Goal: Task Accomplishment & Management: Manage account settings

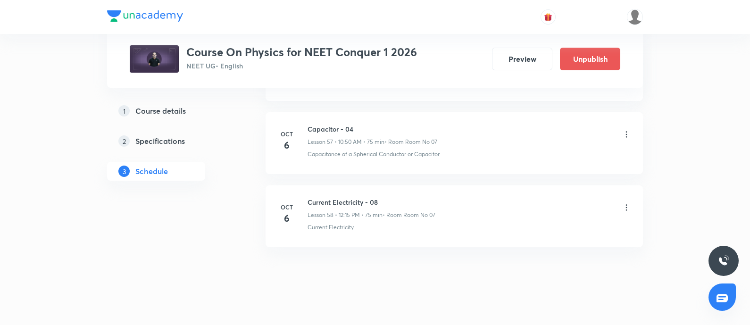
scroll to position [4664, 0]
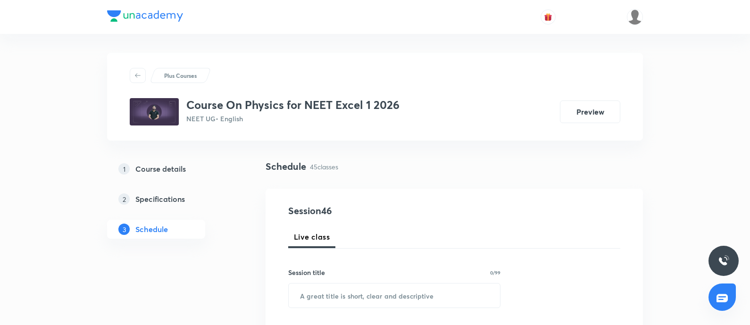
scroll to position [3715, 0]
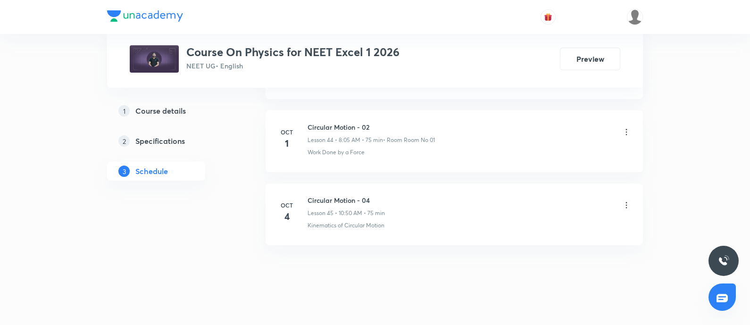
click at [314, 195] on h6 "Circular Motion - 04" at bounding box center [346, 200] width 77 height 10
copy h6 "Circular Motion - 04"
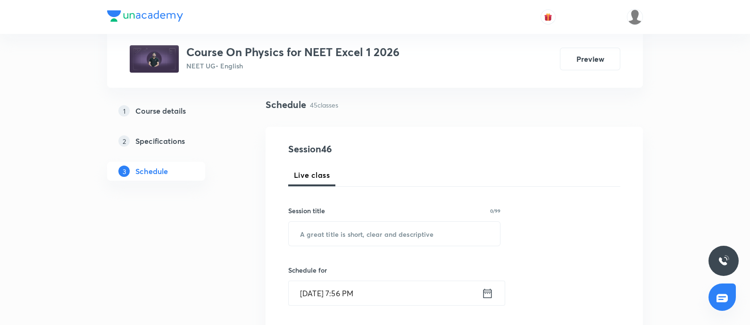
scroll to position [63, 0]
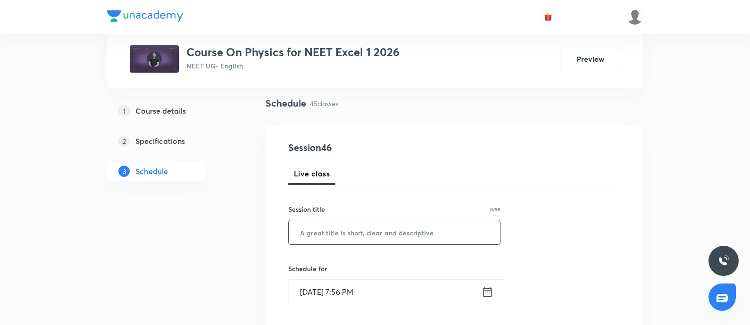
click at [321, 240] on input "text" at bounding box center [394, 232] width 211 height 24
paste input "Circular Motion - 04"
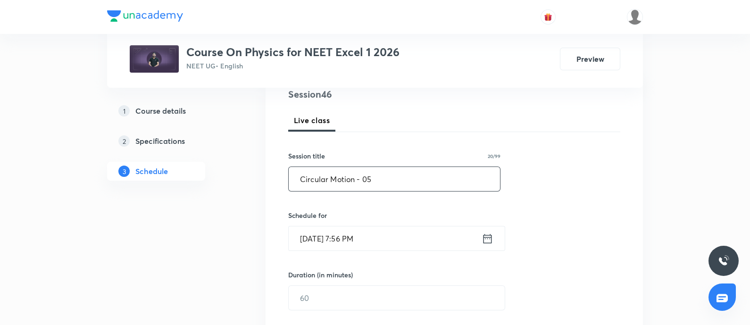
scroll to position [118, 0]
type input "Circular Motion - 05"
click at [396, 240] on input "Oct 5, 2025, 7:56 PM" at bounding box center [385, 238] width 193 height 24
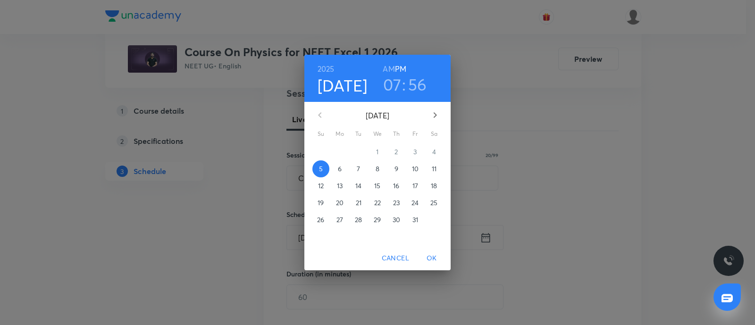
click at [341, 168] on p "6" at bounding box center [340, 168] width 4 height 9
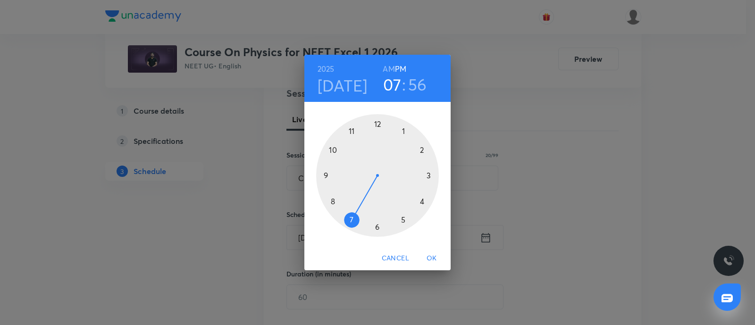
click at [385, 66] on h6 "AM" at bounding box center [389, 68] width 12 height 13
click at [335, 201] on div at bounding box center [377, 175] width 123 height 123
click at [404, 132] on div at bounding box center [377, 175] width 123 height 123
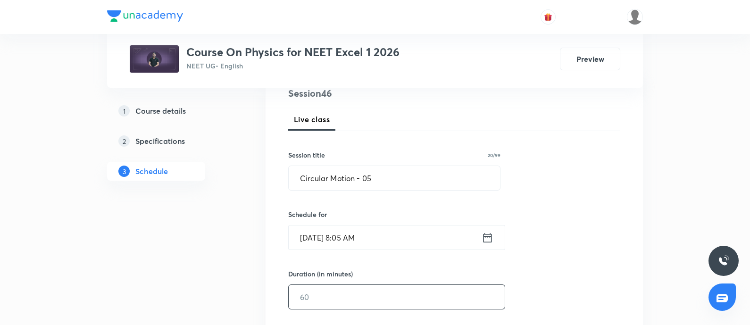
click at [325, 294] on input "text" at bounding box center [397, 297] width 216 height 24
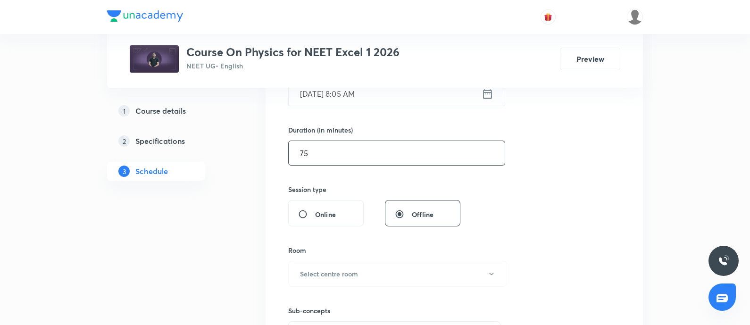
scroll to position [262, 0]
type input "75"
click at [330, 280] on button "Select centre room" at bounding box center [397, 274] width 219 height 26
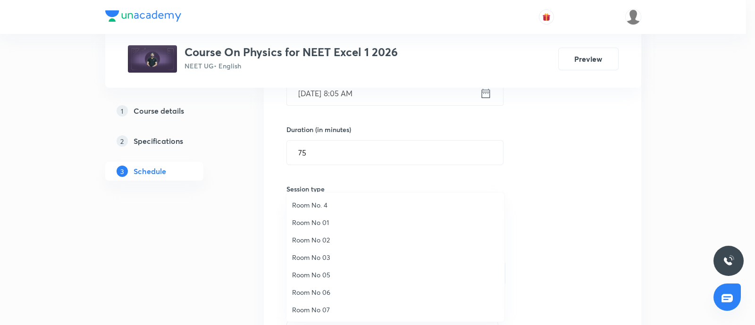
click at [319, 220] on span "Room No 01" at bounding box center [395, 223] width 207 height 10
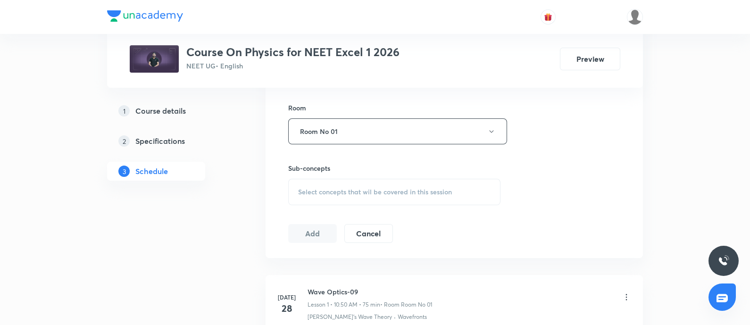
scroll to position [404, 0]
click at [337, 197] on div "Select concepts that wil be covered in this session" at bounding box center [394, 191] width 212 height 26
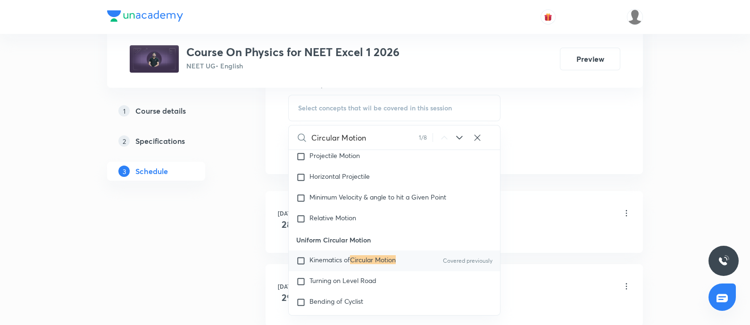
scroll to position [489, 0]
type input "Circular Motion"
click at [325, 263] on span "Kinematics of" at bounding box center [330, 258] width 41 height 9
checkbox input "true"
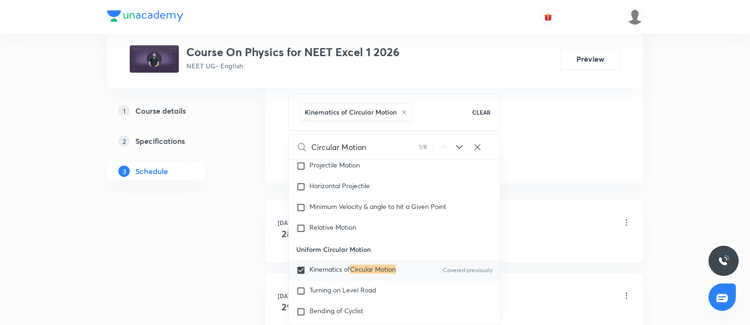
click at [562, 225] on div "Wave Optics-09 Lesson 1 • 10:50 AM • 75 min • Room Room No 01" at bounding box center [470, 223] width 324 height 22
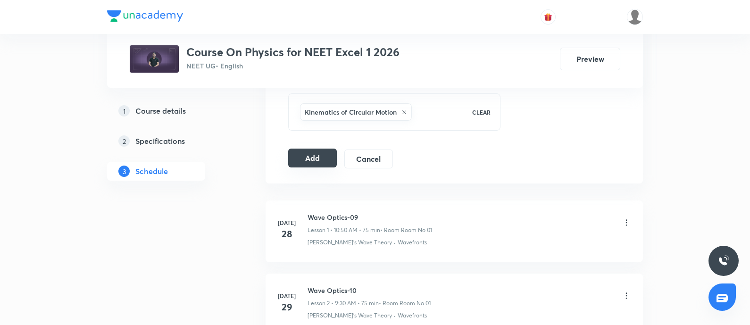
click at [311, 155] on button "Add" at bounding box center [312, 158] width 49 height 19
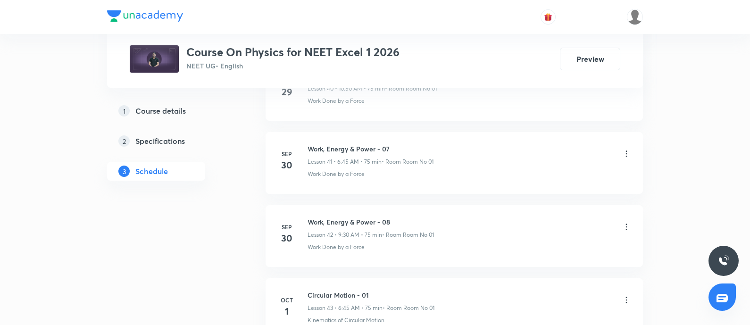
scroll to position [3726, 0]
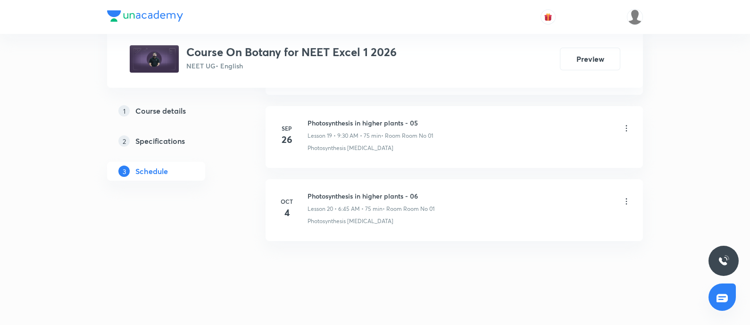
click at [310, 191] on h6 "Photosynthesis in higher plants - 06" at bounding box center [371, 196] width 127 height 10
copy h6 "Photosynthesis in higher plants - 06"
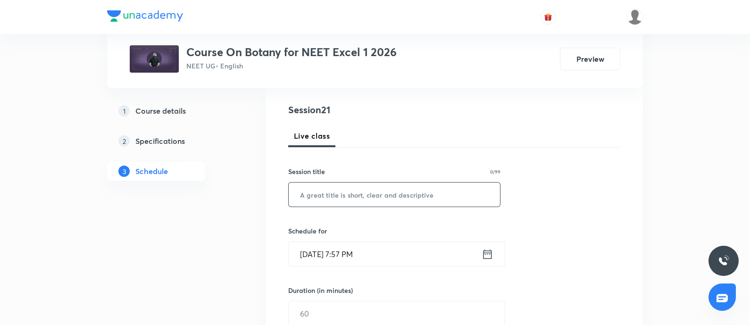
scroll to position [100, 0]
click at [342, 191] on input "text" at bounding box center [394, 196] width 211 height 24
paste input "Photosynthesis in higher plants - 06"
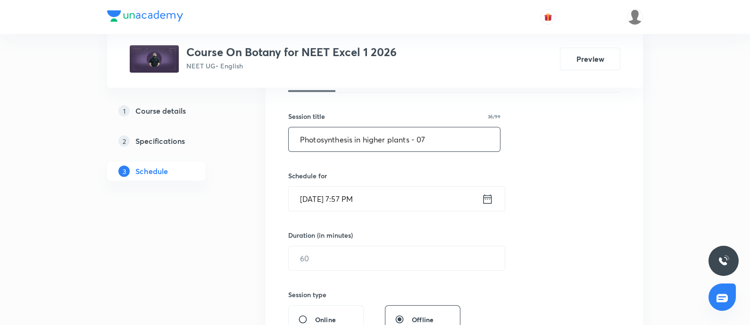
scroll to position [158, 0]
type input "Photosynthesis in higher plants - 07"
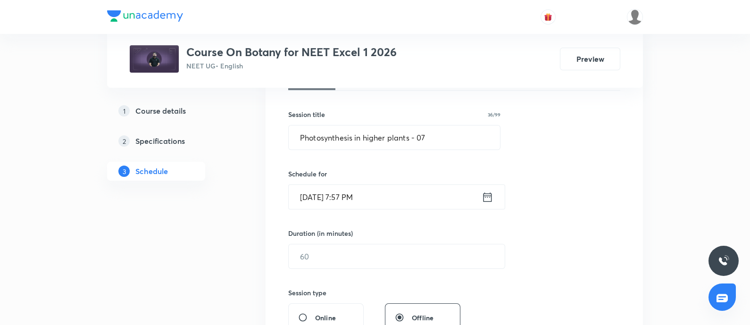
click at [396, 197] on input "Oct 5, 2025, 7:57 PM" at bounding box center [385, 197] width 193 height 24
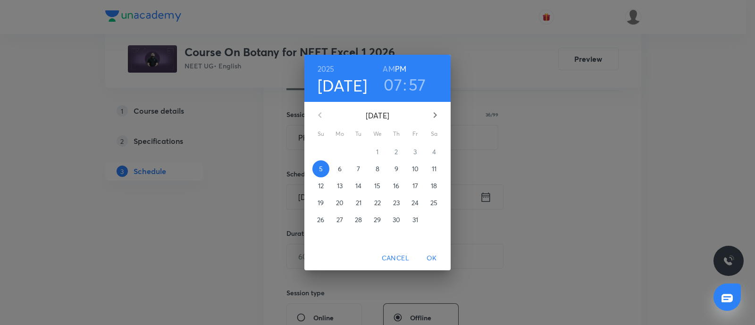
click at [341, 169] on p "6" at bounding box center [340, 168] width 4 height 9
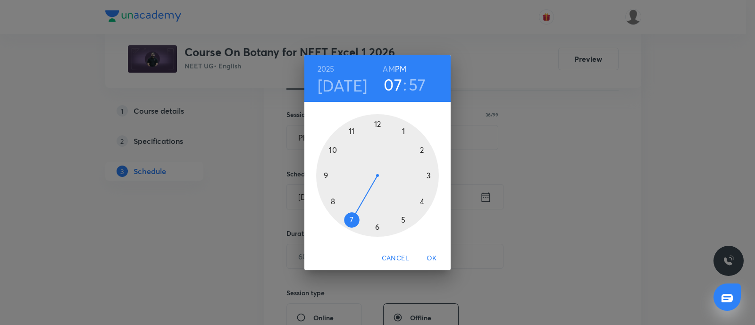
click at [387, 72] on h6 "AM" at bounding box center [389, 68] width 12 height 13
click at [328, 175] on div at bounding box center [377, 175] width 123 height 123
click at [378, 229] on div at bounding box center [377, 175] width 123 height 123
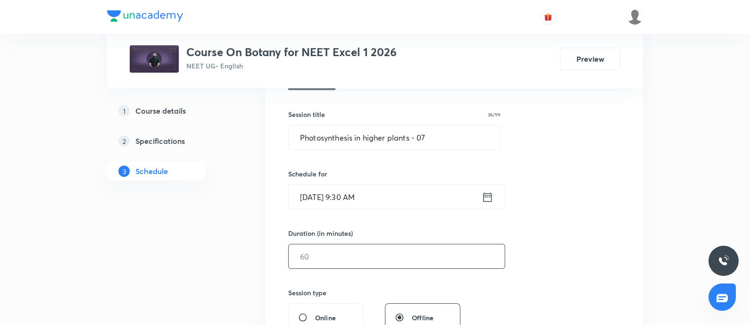
click at [313, 249] on input "text" at bounding box center [397, 256] width 216 height 24
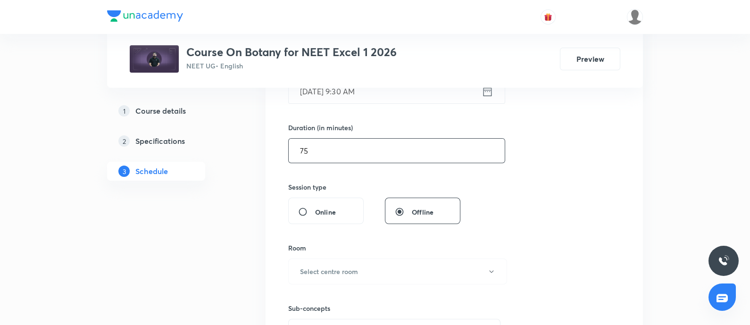
scroll to position [265, 0]
type input "75"
click at [337, 272] on h6 "Select centre room" at bounding box center [329, 271] width 58 height 10
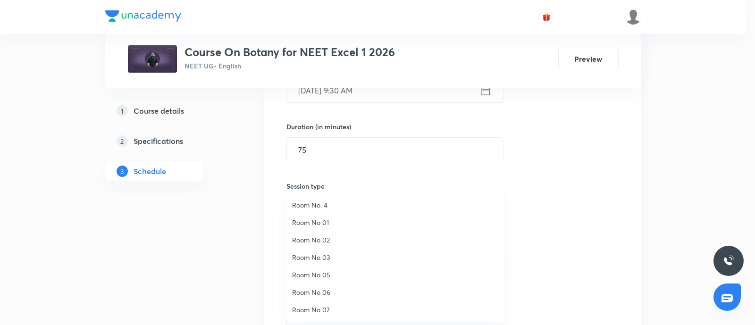
click at [316, 219] on span "Room No 01" at bounding box center [395, 223] width 207 height 10
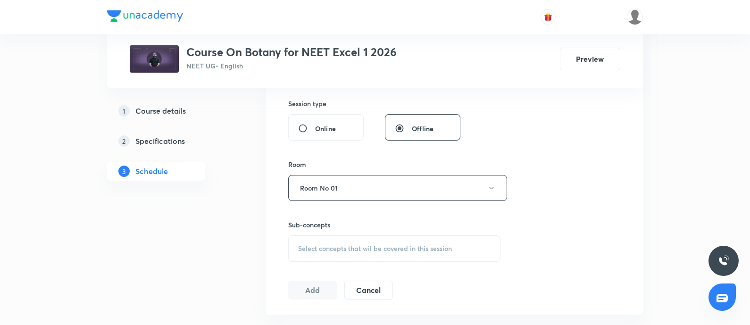
scroll to position [348, 0]
click at [321, 246] on span "Select concepts that wil be covered in this session" at bounding box center [375, 248] width 154 height 8
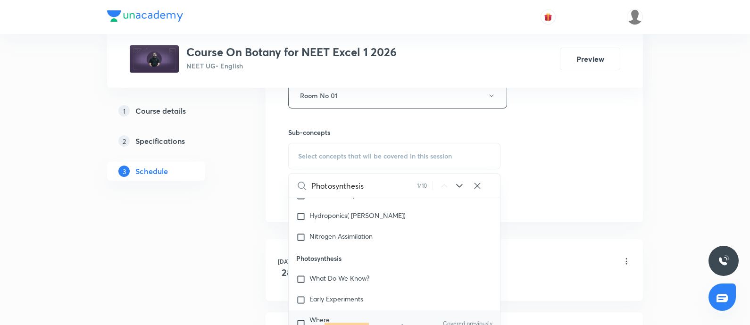
scroll to position [441, 0]
type input "Photosynthesis"
click at [350, 322] on mark "Photosynthesis" at bounding box center [347, 326] width 44 height 9
checkbox input "true"
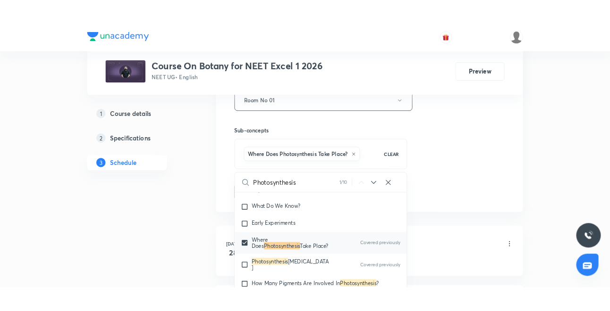
scroll to position [2762, 0]
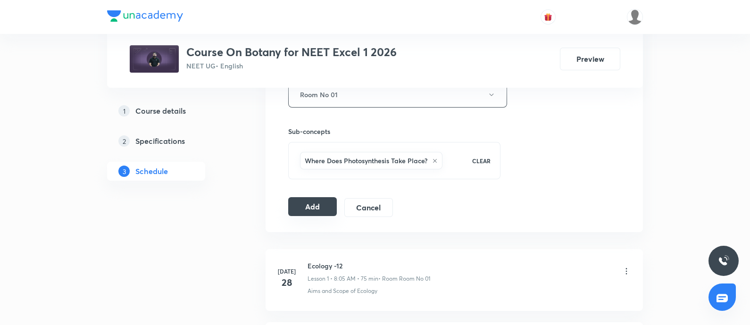
click at [300, 198] on button "Add" at bounding box center [312, 206] width 49 height 19
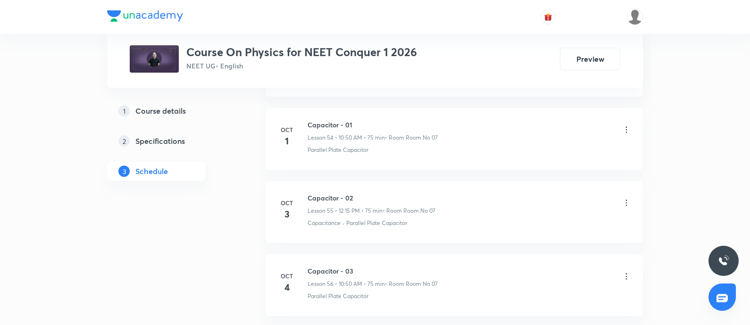
scroll to position [4538, 0]
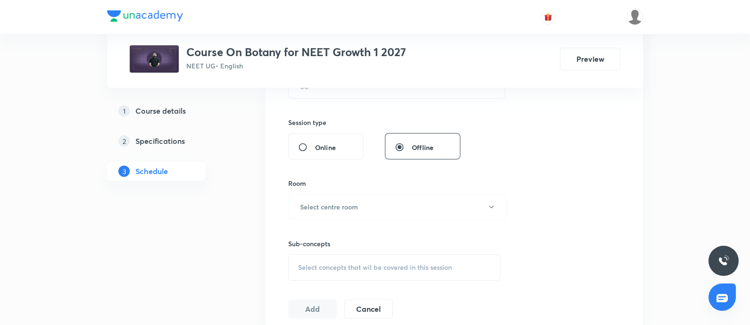
scroll to position [330, 0]
click at [337, 269] on span "Select concepts that wil be covered in this session" at bounding box center [375, 266] width 154 height 8
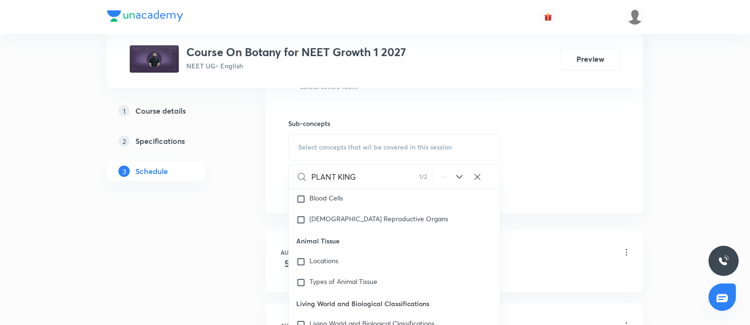
scroll to position [461, 0]
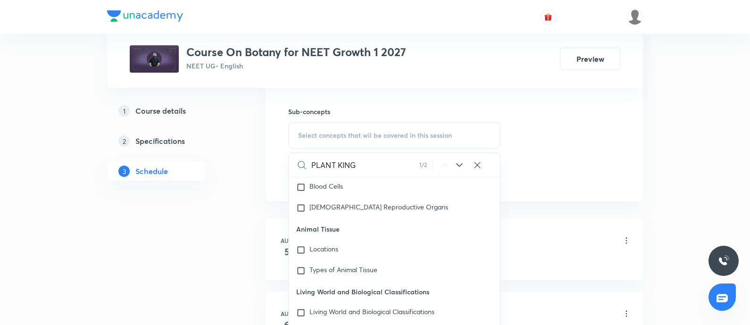
type input "PLANT KING"
click at [462, 160] on icon at bounding box center [459, 165] width 11 height 11
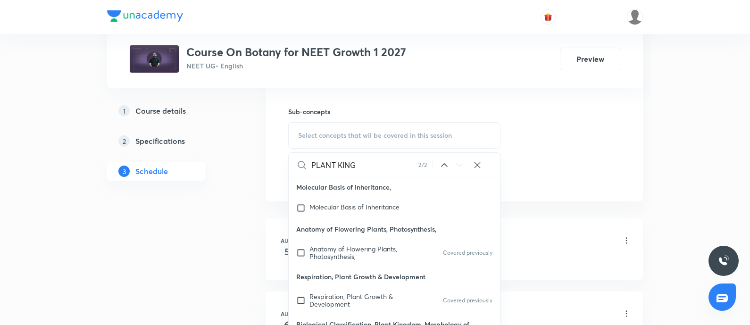
scroll to position [43389, 0]
click at [439, 164] on icon at bounding box center [444, 165] width 11 height 11
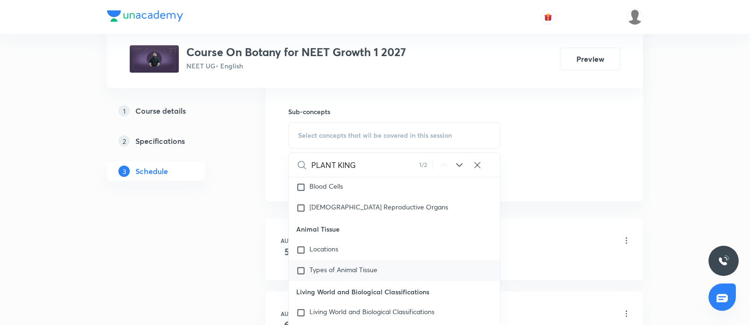
scroll to position [43158, 0]
drag, startPoint x: 296, startPoint y: 277, endPoint x: 341, endPoint y: 279, distance: 44.9
copy p "Plant Kingdom"
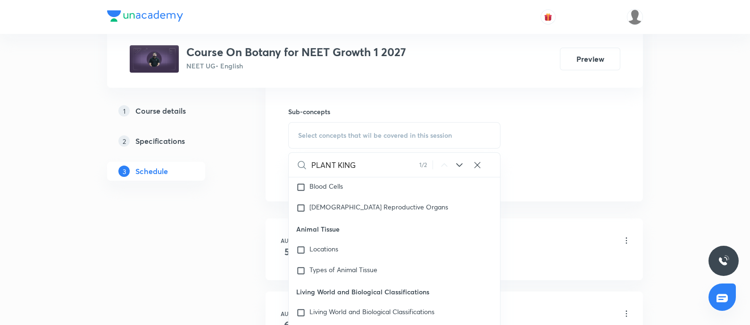
checkbox input "true"
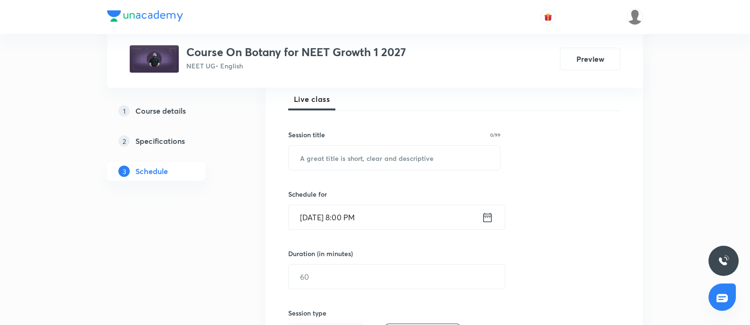
scroll to position [136, 0]
click at [345, 171] on input "text" at bounding box center [394, 159] width 211 height 24
paste input "Plant Kingdom"
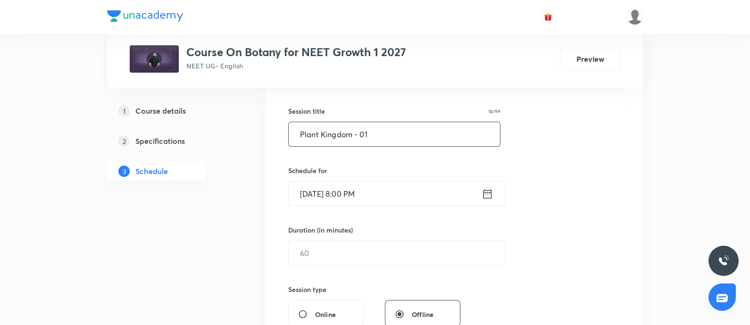
scroll to position [162, 0]
type input "Plant Kingdom - 01"
click at [388, 190] on input "Oct 5, 2025, 8:00 PM" at bounding box center [385, 193] width 193 height 24
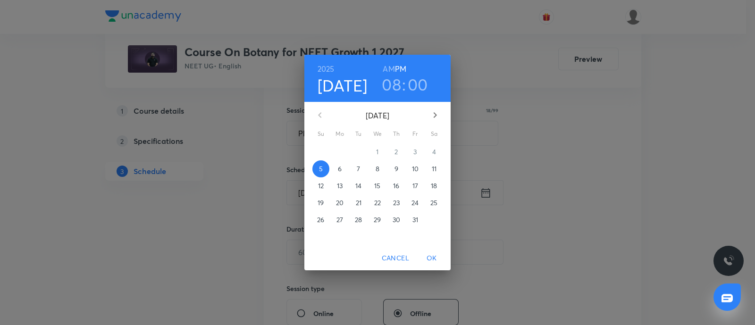
click at [343, 171] on span "6" at bounding box center [339, 168] width 17 height 9
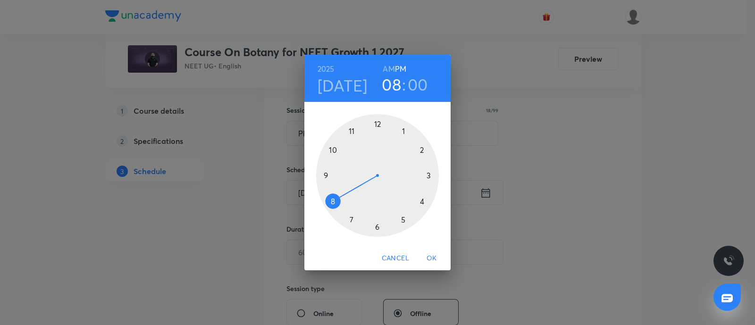
click at [391, 66] on h6 "AM" at bounding box center [389, 68] width 12 height 13
click at [333, 201] on div at bounding box center [377, 175] width 123 height 123
click at [404, 133] on div at bounding box center [377, 175] width 123 height 123
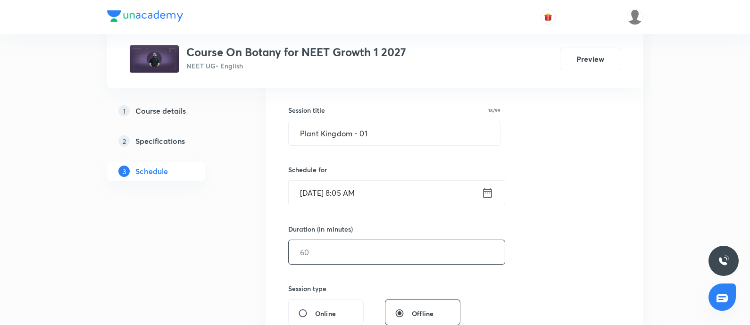
click at [340, 255] on input "text" at bounding box center [397, 252] width 216 height 24
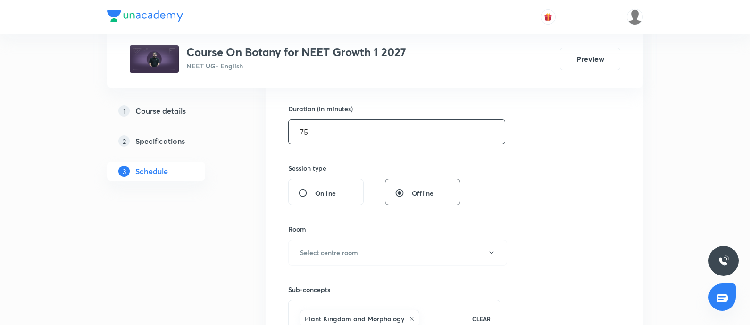
scroll to position [289, 0]
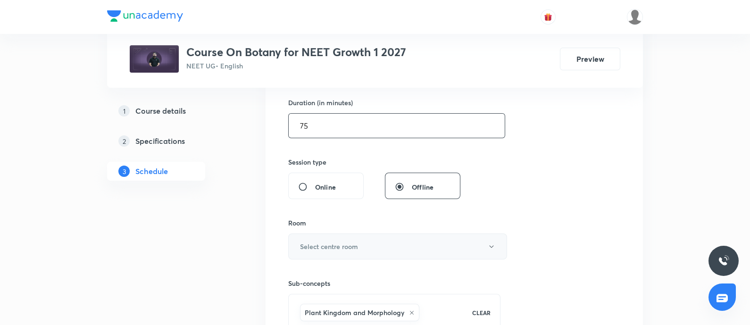
type input "75"
click at [351, 242] on h6 "Select centre room" at bounding box center [329, 247] width 58 height 10
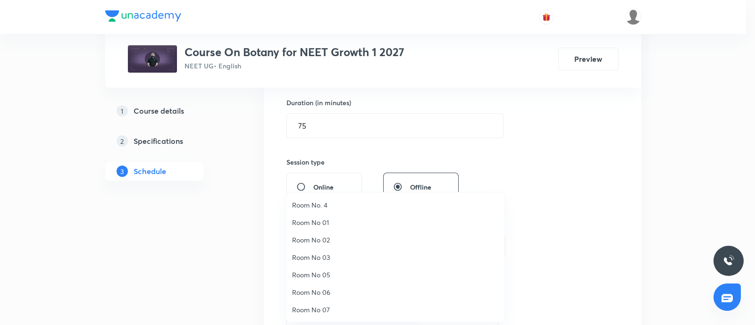
click at [324, 206] on span "Room No. 4" at bounding box center [395, 205] width 207 height 10
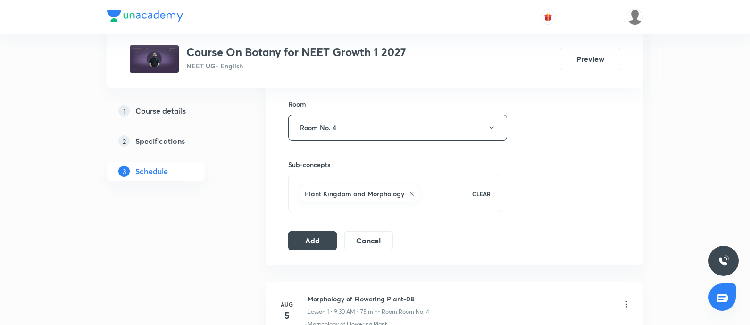
scroll to position [409, 0]
click at [313, 242] on button "Add" at bounding box center [312, 238] width 49 height 19
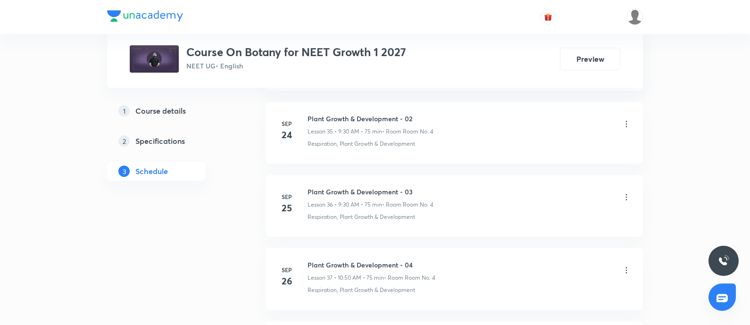
scroll to position [3225, 0]
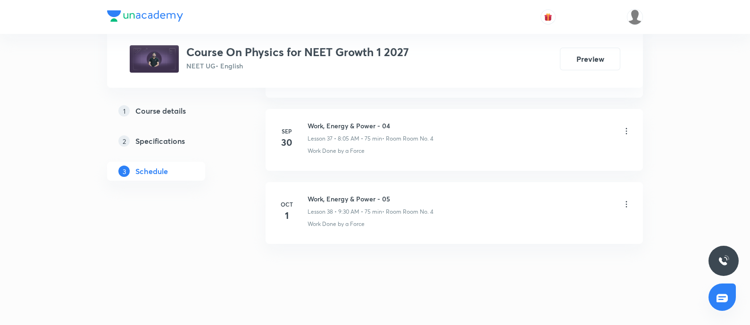
click at [309, 195] on h6 "Work, Energy & Power - 05" at bounding box center [371, 199] width 126 height 10
copy h6 "Work, Energy & Power - 05"
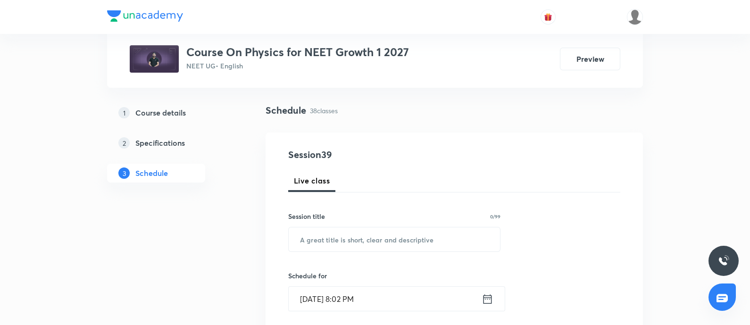
scroll to position [57, 0]
click at [323, 227] on input "text" at bounding box center [394, 239] width 211 height 24
paste input "Work, Energy & Power - 05"
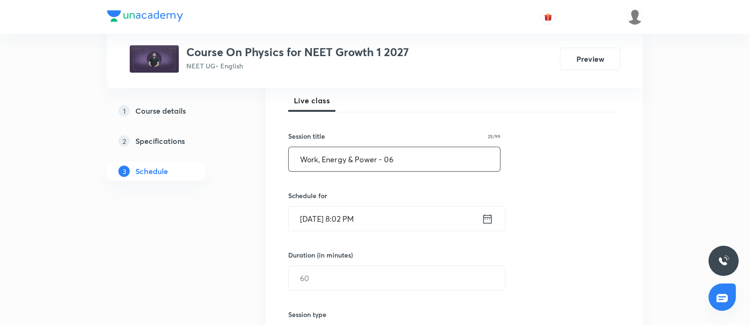
scroll to position [137, 0]
type input "Work, Energy & Power - 06"
click at [391, 214] on input "[DATE] 8:02 PM" at bounding box center [385, 218] width 193 height 24
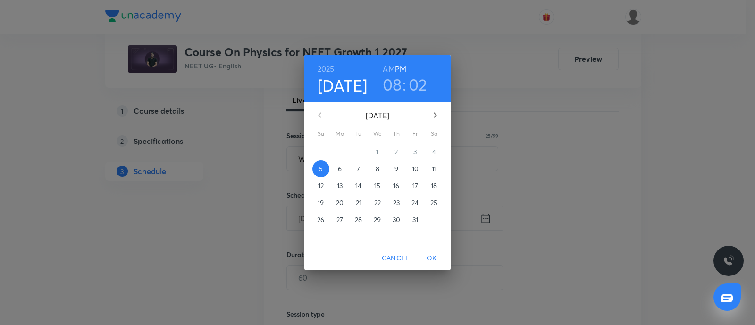
click at [335, 172] on span "6" at bounding box center [339, 168] width 17 height 9
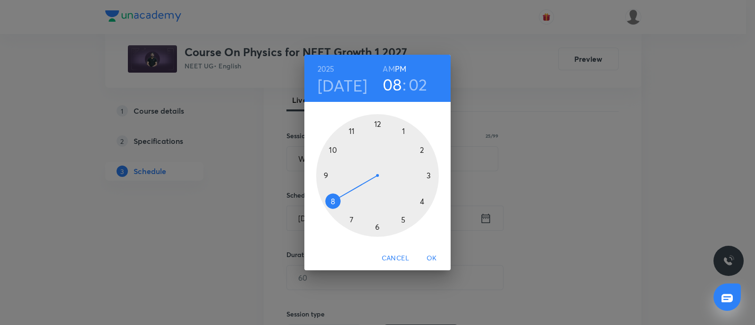
click at [388, 67] on h6 "AM" at bounding box center [389, 68] width 12 height 13
click at [327, 175] on div at bounding box center [377, 175] width 123 height 123
click at [379, 229] on div at bounding box center [377, 175] width 123 height 123
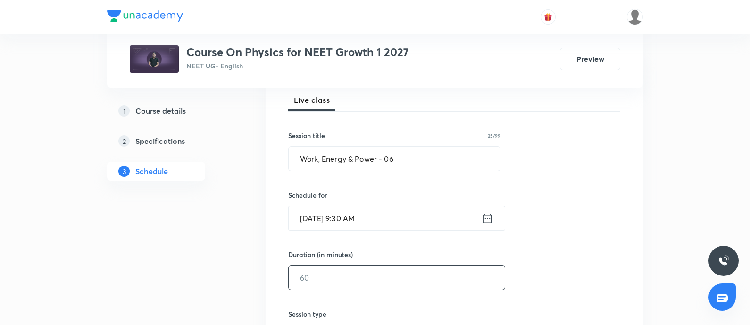
click at [342, 276] on input "text" at bounding box center [397, 278] width 216 height 24
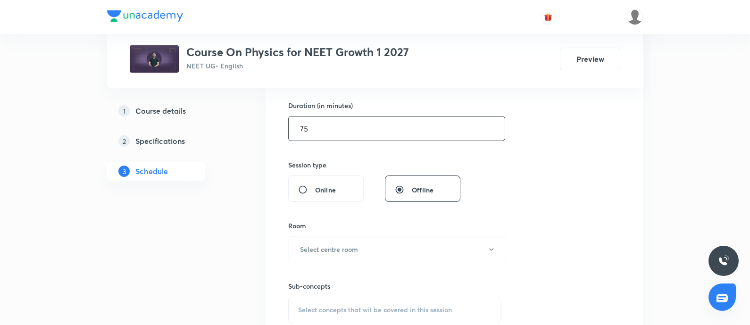
scroll to position [286, 0]
type input "75"
click at [342, 251] on h6 "Select centre room" at bounding box center [329, 249] width 58 height 10
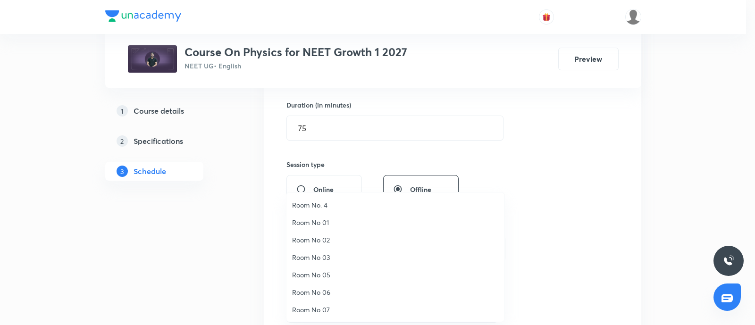
click at [322, 204] on span "Room No. 4" at bounding box center [395, 205] width 207 height 10
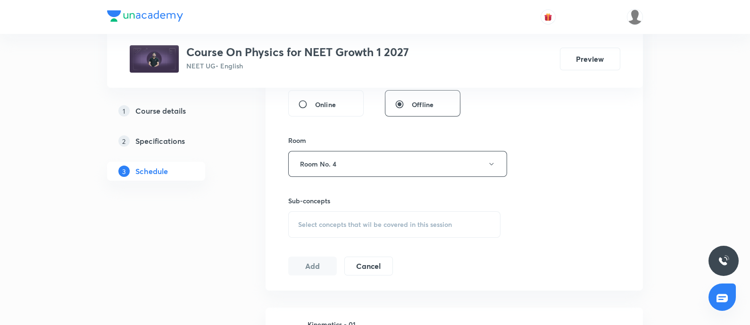
scroll to position [391, 0]
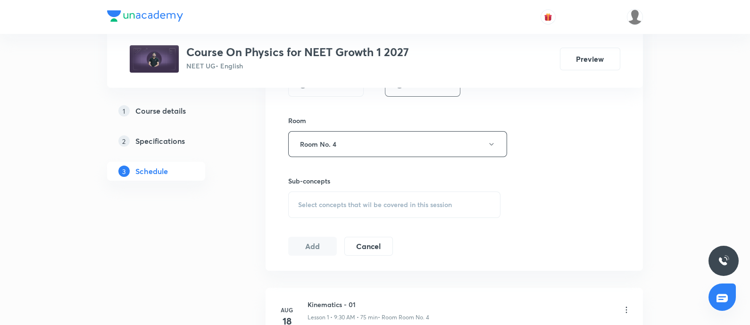
click at [322, 204] on span "Select concepts that wil be covered in this session" at bounding box center [375, 205] width 154 height 8
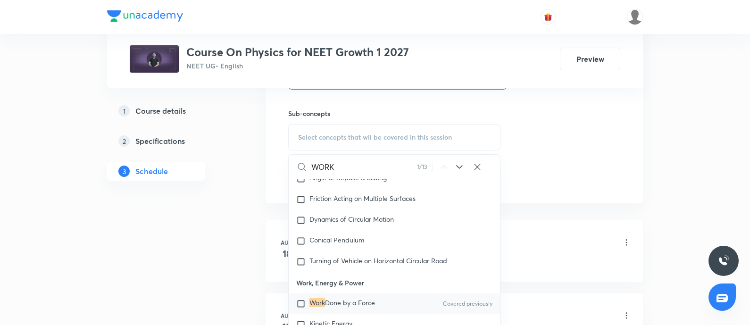
scroll to position [460, 0]
type input "WORK"
click at [302, 301] on input "checkbox" at bounding box center [302, 302] width 13 height 9
checkbox input "true"
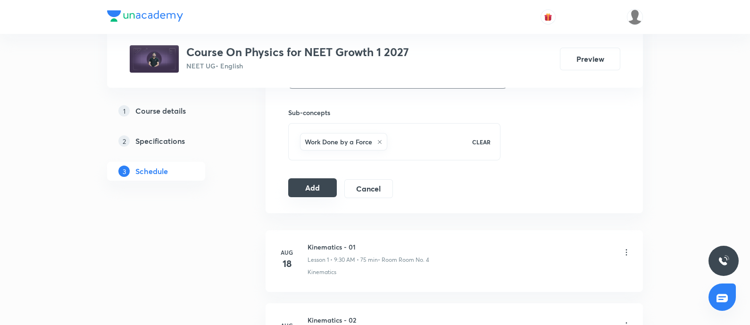
click at [313, 188] on button "Add" at bounding box center [312, 187] width 49 height 19
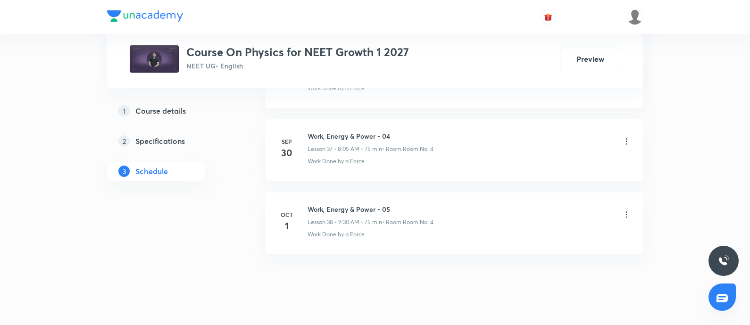
scroll to position [3214, 0]
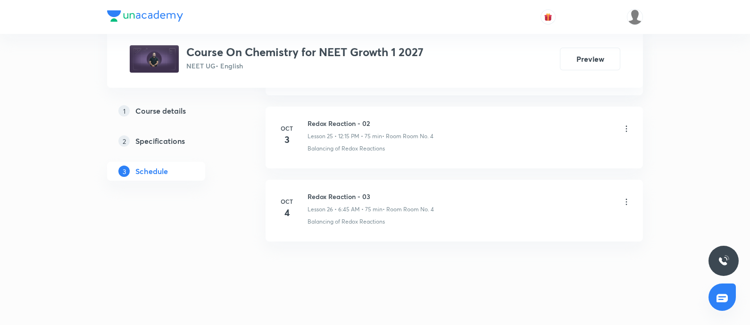
drag, startPoint x: 0, startPoint y: 0, endPoint x: 311, endPoint y: 189, distance: 364.2
click at [311, 192] on h6 "Redox Reaction - 03" at bounding box center [371, 197] width 126 height 10
copy h6 "Redox Reaction - 03"
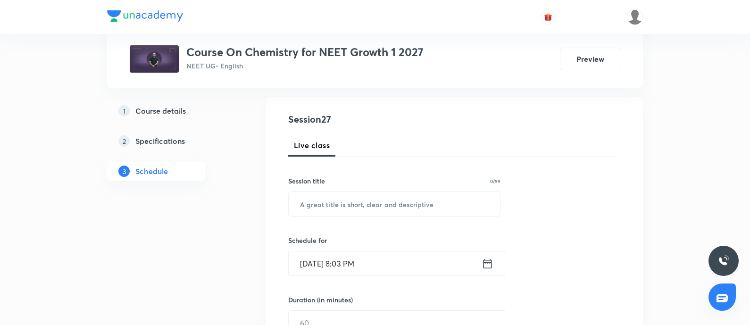
scroll to position [99, 0]
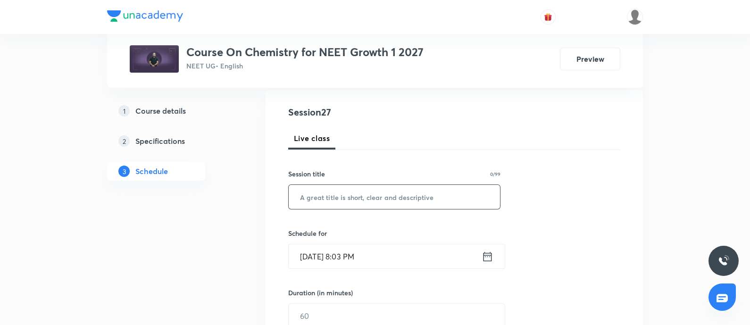
click at [328, 195] on input "text" at bounding box center [394, 197] width 211 height 24
paste input "Redox Reaction - 03"
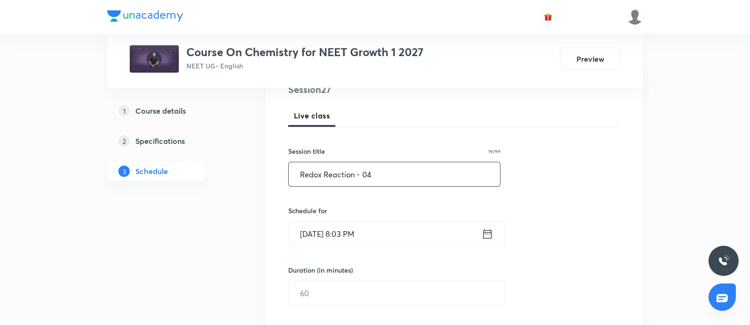
scroll to position [123, 0]
type input "Redox Reaction - 04"
click at [389, 226] on input "[DATE] 8:03 PM" at bounding box center [385, 232] width 193 height 24
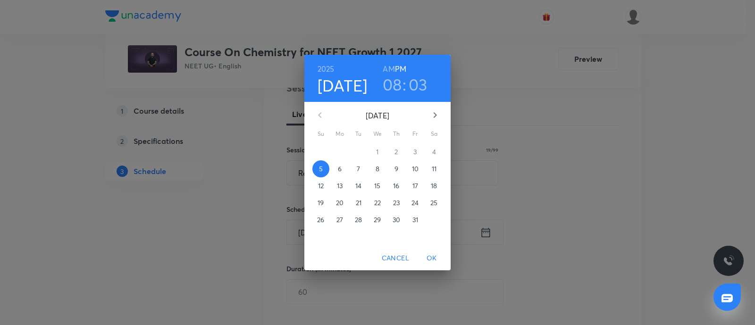
click at [340, 172] on p "6" at bounding box center [340, 168] width 4 height 9
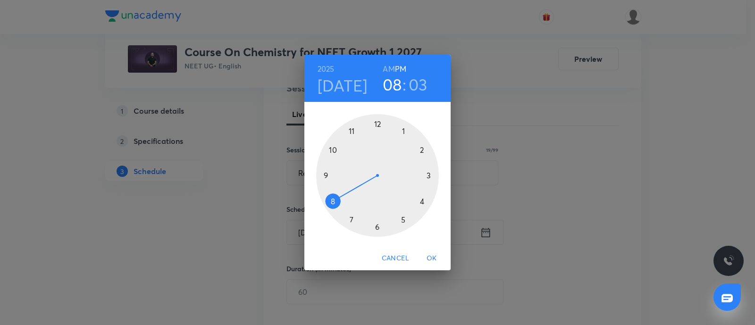
click at [388, 69] on h6 "AM" at bounding box center [389, 68] width 12 height 13
click at [333, 151] on div at bounding box center [377, 175] width 123 height 123
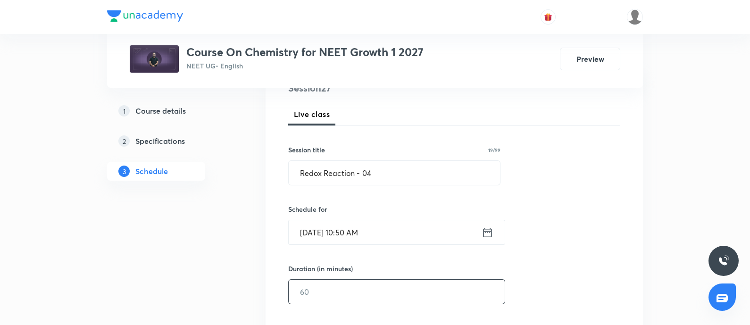
click at [316, 299] on input "text" at bounding box center [397, 292] width 216 height 24
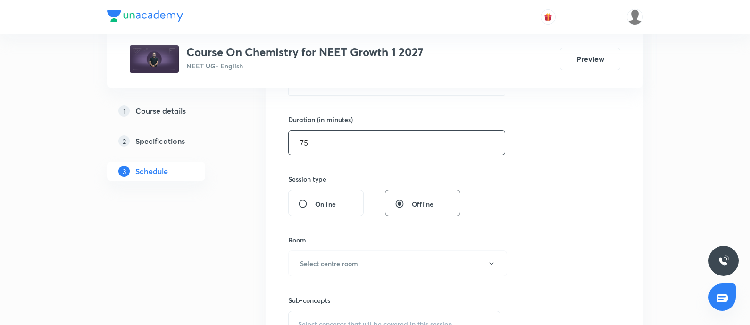
scroll to position [278, 0]
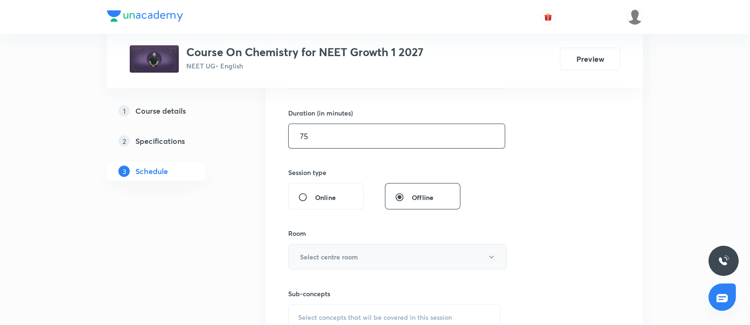
type input "75"
click at [334, 252] on h6 "Select centre room" at bounding box center [329, 257] width 58 height 10
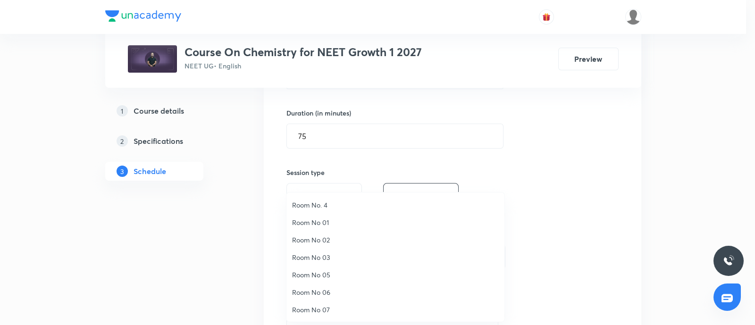
click at [322, 209] on span "Room No. 4" at bounding box center [395, 205] width 207 height 10
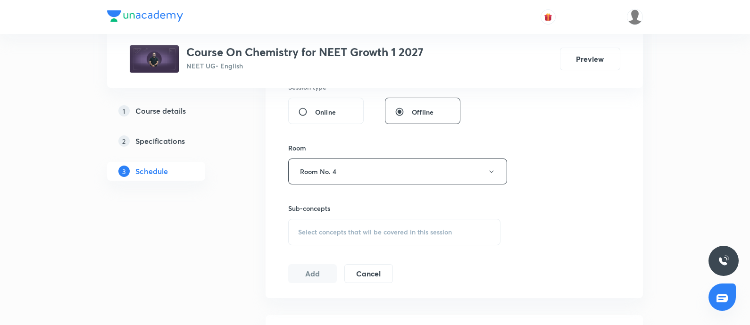
scroll to position [369, 0]
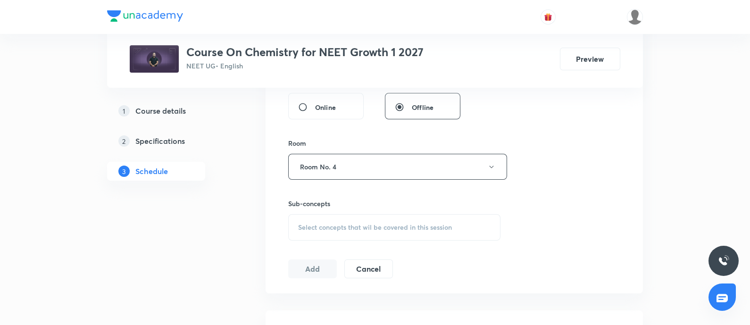
click at [325, 227] on span "Select concepts that wil be covered in this session" at bounding box center [375, 228] width 154 height 8
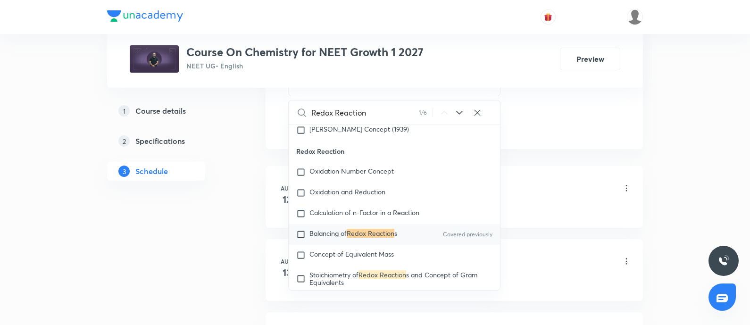
scroll to position [3346, 0]
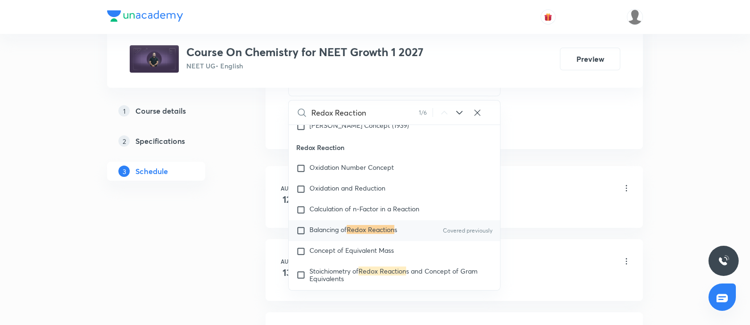
type input "Redox Reaction"
click at [331, 234] on span "Balancing of" at bounding box center [328, 229] width 37 height 9
checkbox input "true"
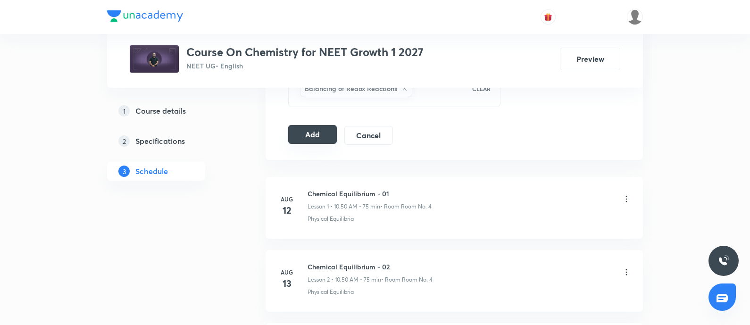
click at [317, 126] on button "Add" at bounding box center [312, 134] width 49 height 19
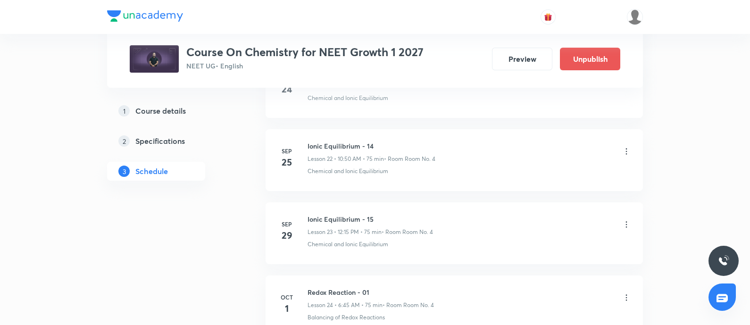
scroll to position [2402, 0]
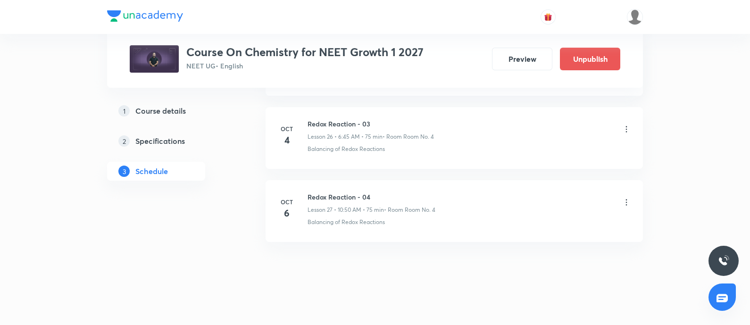
click at [312, 192] on h6 "Redox Reaction - 04" at bounding box center [372, 197] width 128 height 10
copy h6 "Redox Reaction - 04"
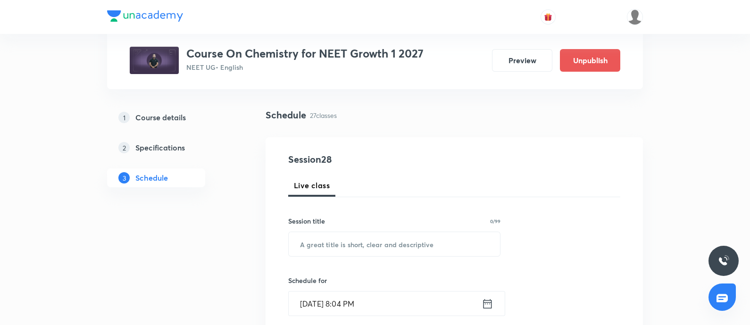
scroll to position [0, 0]
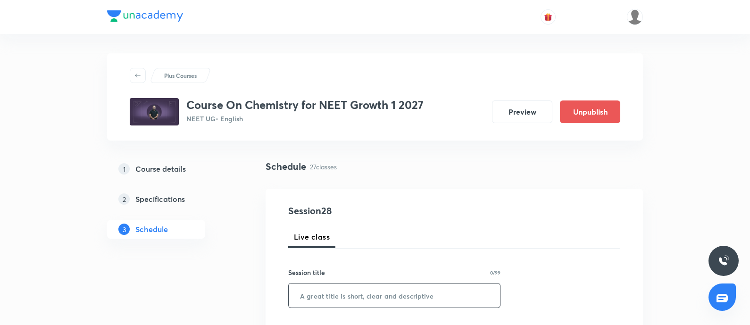
click at [340, 300] on input "text" at bounding box center [394, 296] width 211 height 24
paste input "Redox Reaction - 04"
type input "Redox Reaction - 05"
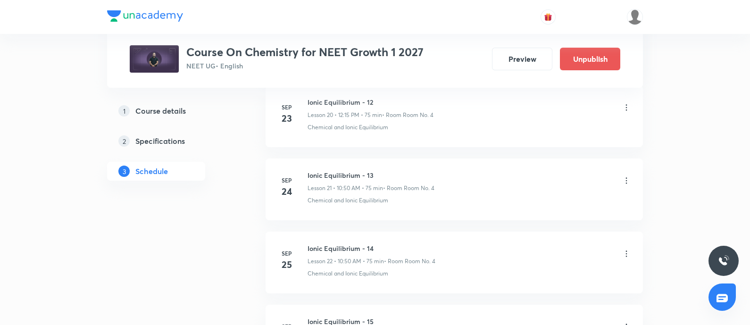
scroll to position [2402, 0]
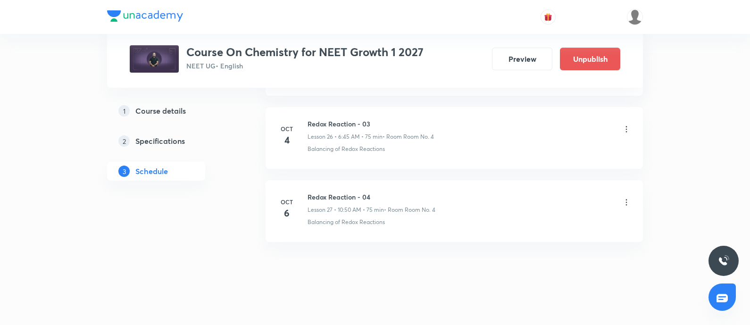
click at [308, 193] on h6 "Redox Reaction - 04" at bounding box center [372, 197] width 128 height 10
copy h6 "Redox Reaction - 04"
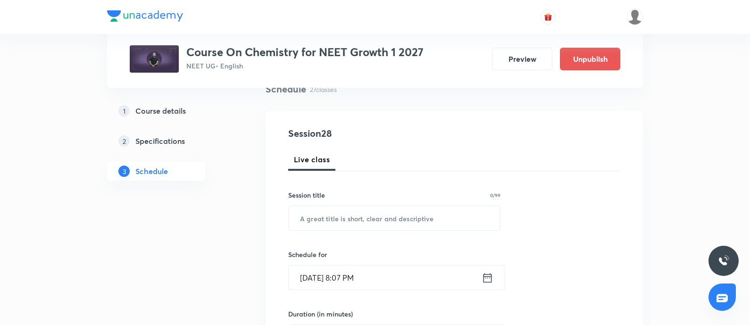
scroll to position [81, 0]
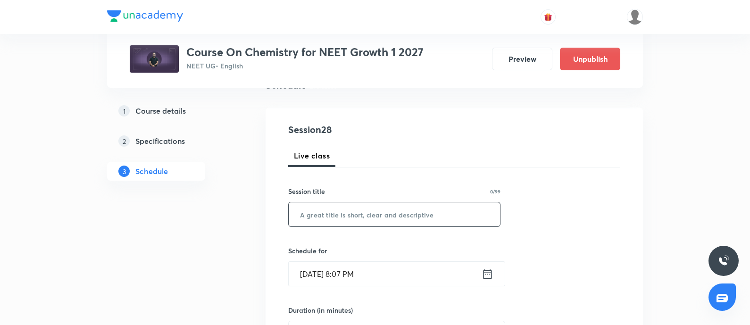
click at [326, 219] on input "text" at bounding box center [394, 214] width 211 height 24
paste input "Redox Reaction - 04"
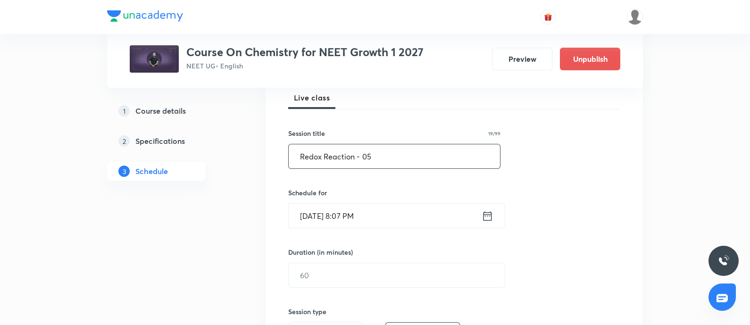
scroll to position [140, 0]
type input "Redox Reaction - 05"
click at [389, 206] on input "Oct 5, 2025, 8:07 PM" at bounding box center [385, 215] width 193 height 24
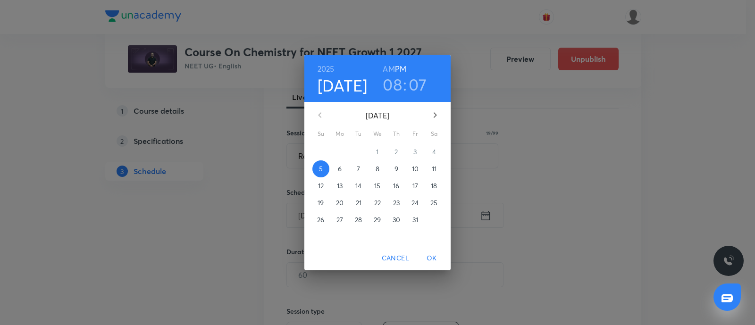
click at [344, 169] on span "6" at bounding box center [339, 168] width 17 height 9
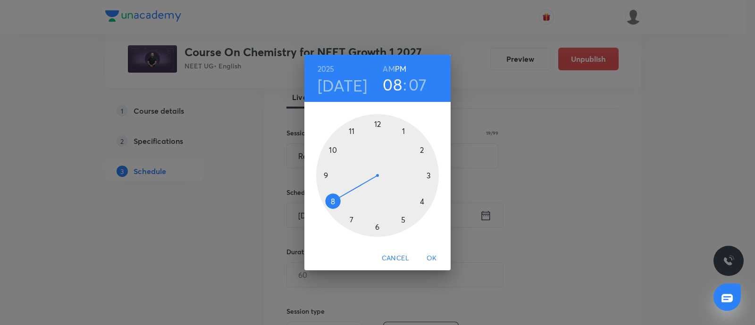
click at [386, 67] on h6 "AM" at bounding box center [389, 68] width 12 height 13
click at [376, 125] on div at bounding box center [377, 175] width 123 height 123
click at [429, 176] on div at bounding box center [377, 175] width 123 height 123
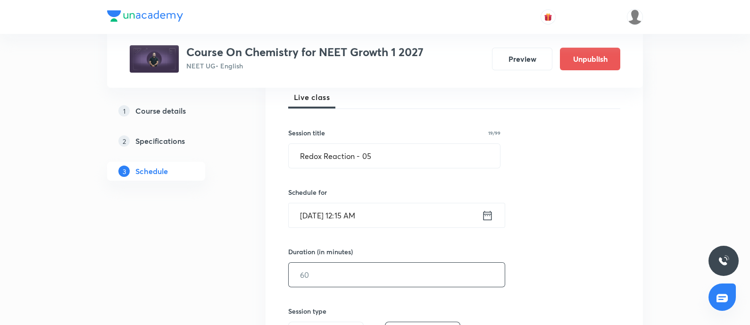
click at [359, 274] on input "text" at bounding box center [397, 275] width 216 height 24
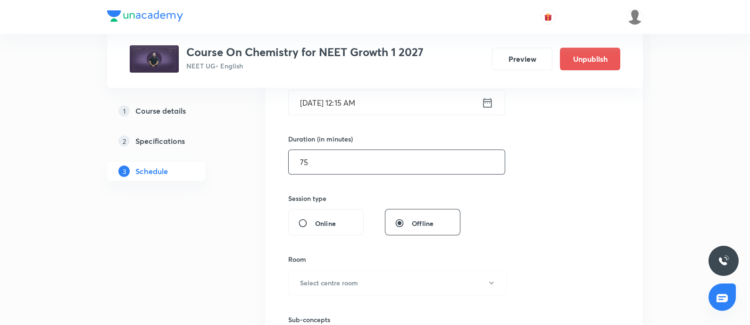
scroll to position [255, 0]
type input "75"
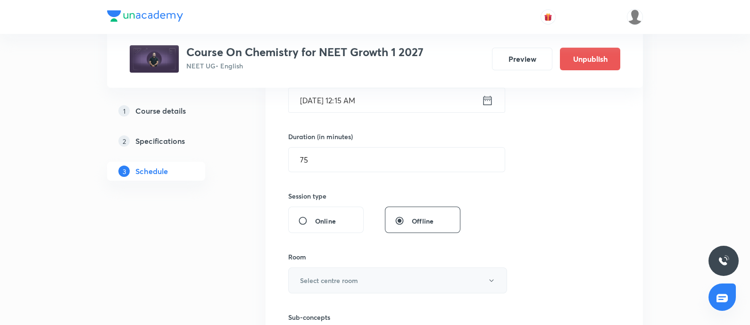
click at [316, 278] on h6 "Select centre room" at bounding box center [329, 281] width 58 height 10
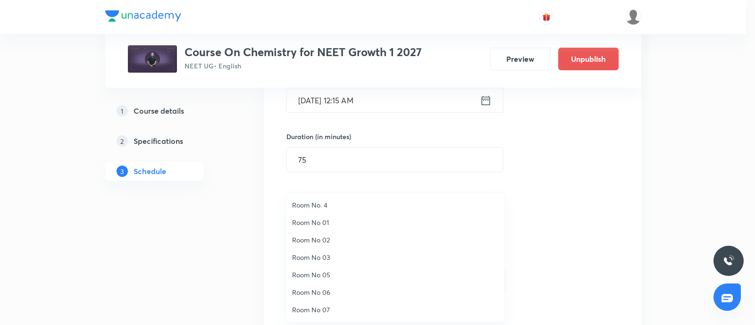
click at [315, 198] on li "Room No. 4" at bounding box center [395, 204] width 218 height 17
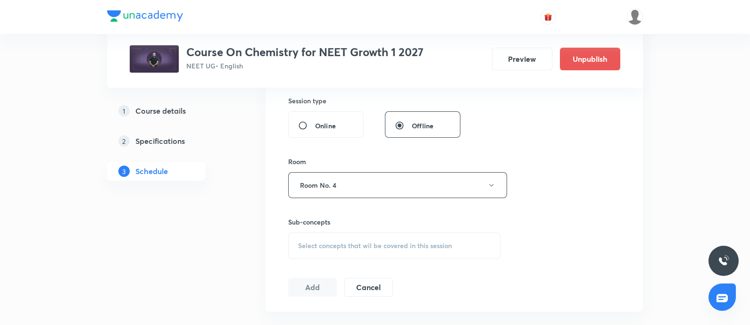
scroll to position [351, 0]
click at [320, 241] on span "Select concepts that wil be covered in this session" at bounding box center [375, 245] width 154 height 8
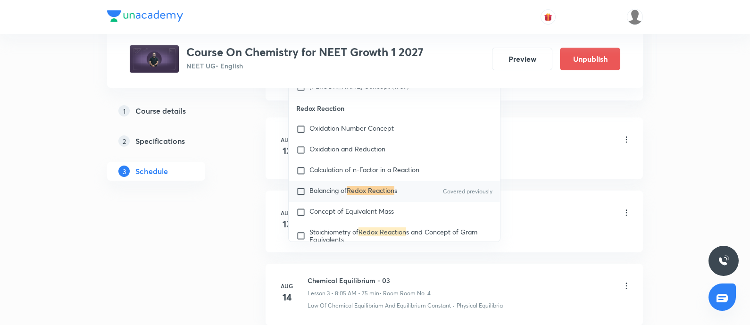
scroll to position [3346, 0]
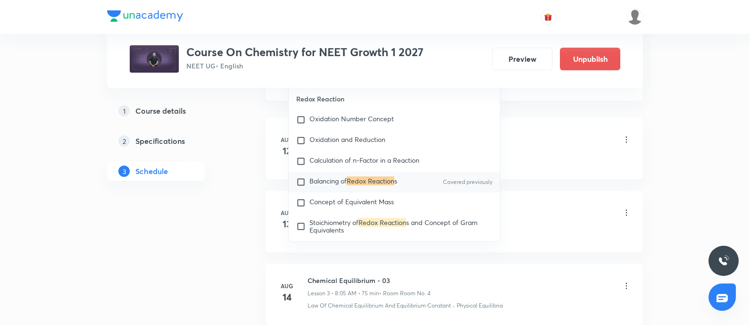
type input "Redox Reaction"
click at [340, 190] on div "Balancing of Redox Reaction s Covered previously" at bounding box center [394, 182] width 211 height 21
checkbox input "true"
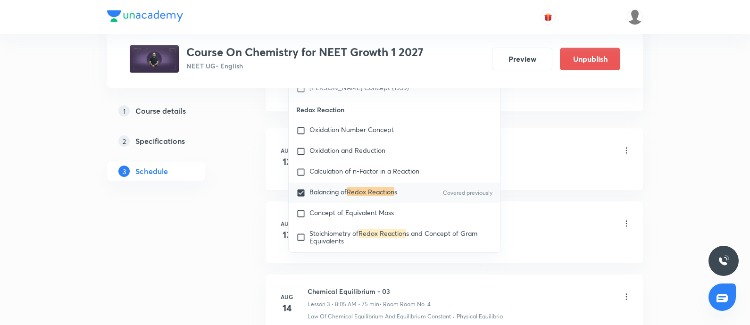
click at [547, 136] on li "Aug 12 Chemical Equilibrium - 01 Lesson 1 • 10:50 AM • 75 min • Room Room No. 4…" at bounding box center [455, 159] width 378 height 62
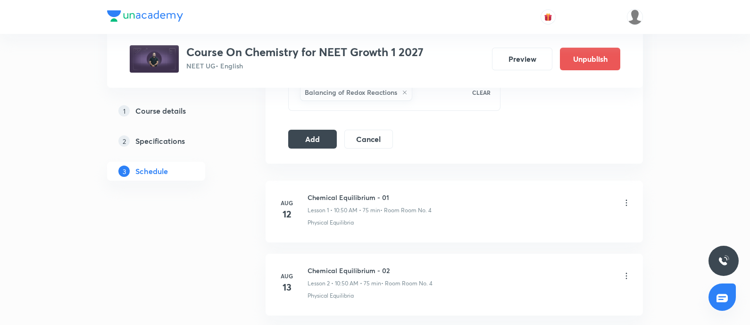
scroll to position [507, 0]
click at [312, 132] on button "Add" at bounding box center [312, 140] width 49 height 19
